Goal: Task Accomplishment & Management: Use online tool/utility

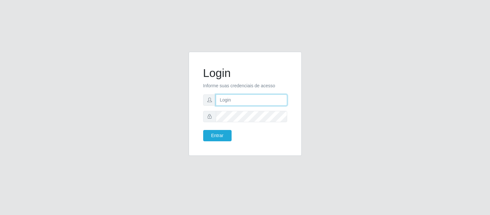
type input "deyvid@carnesecortes"
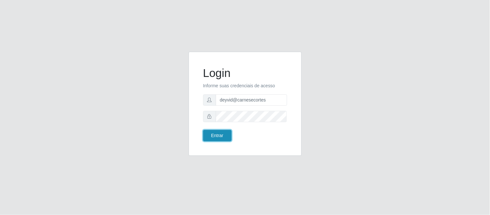
drag, startPoint x: 0, startPoint y: 0, endPoint x: 219, endPoint y: 134, distance: 257.3
click at [219, 134] on button "Entrar" at bounding box center [217, 135] width 28 height 11
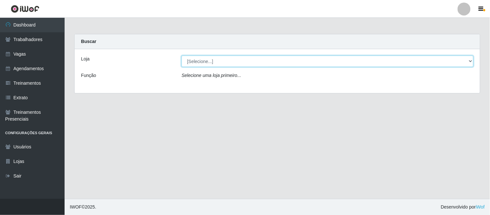
click at [471, 59] on select "[Selecione...] Carnes & Cortes" at bounding box center [327, 61] width 292 height 11
select select "433"
click at [181, 56] on select "[Selecione...] Carnes & Cortes" at bounding box center [327, 61] width 292 height 11
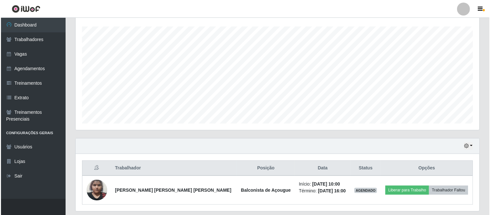
scroll to position [127, 0]
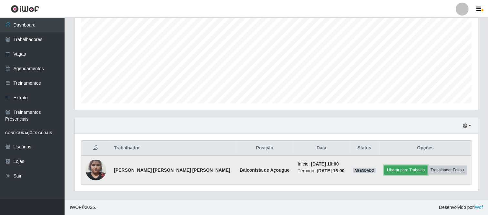
click at [399, 170] on button "Liberar para Trabalho" at bounding box center [406, 169] width 44 height 9
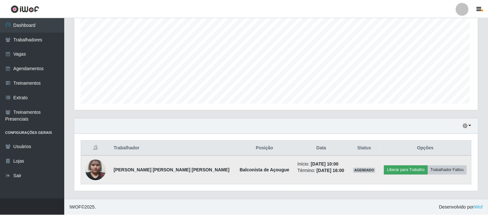
scroll to position [134, 399]
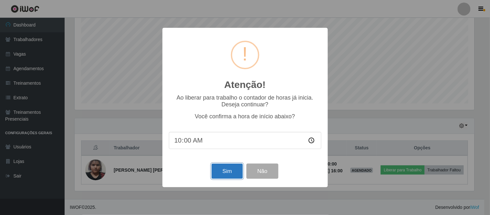
click at [232, 176] on button "Sim" at bounding box center [226, 170] width 31 height 15
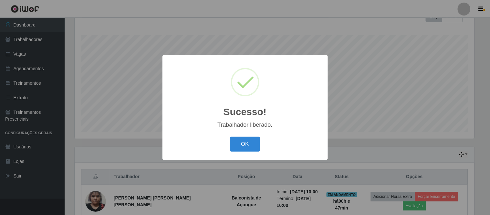
click at [230, 137] on button "OK" at bounding box center [245, 144] width 30 height 15
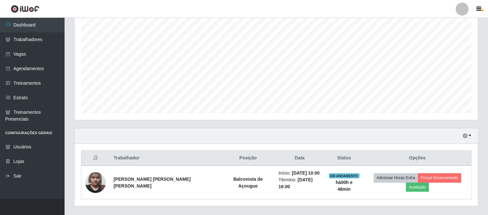
scroll to position [127, 0]
